Goal: Check status

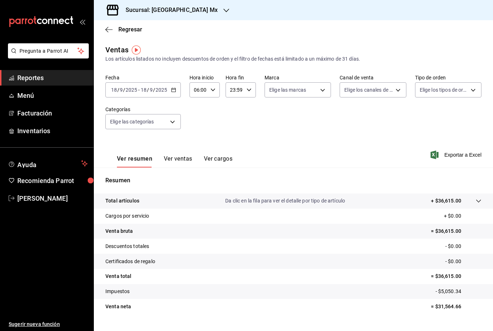
click at [140, 91] on div "2025-09-18 18 / 9 / 2025" at bounding box center [154, 90] width 28 height 6
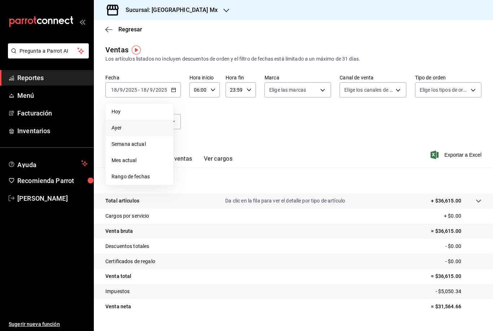
click at [132, 130] on span "Ayer" at bounding box center [140, 128] width 56 height 8
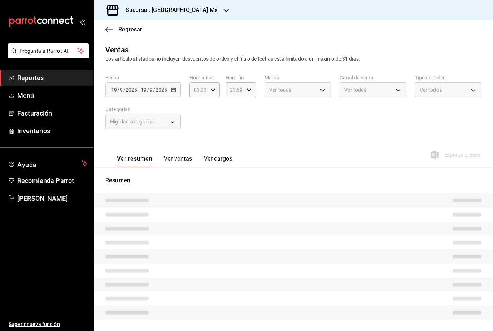
type input "06:00"
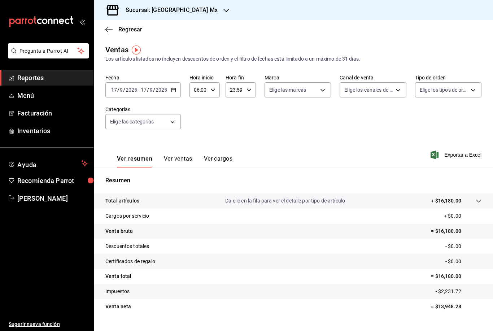
click at [140, 89] on div "[DATE] [DATE]" at bounding box center [154, 90] width 28 height 6
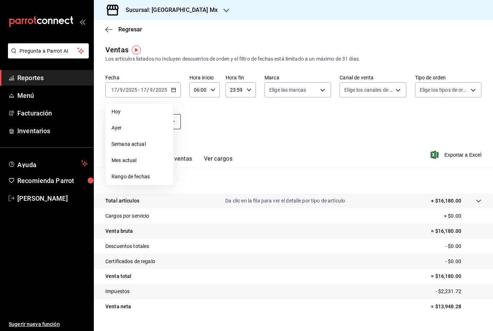
click at [134, 125] on span "Ayer" at bounding box center [140, 128] width 56 height 8
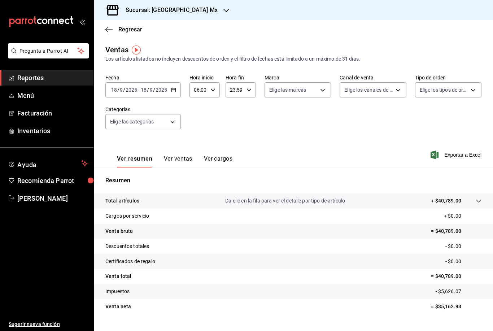
click at [145, 80] on div "Fecha [DATE] [DATE] - [DATE] [DATE]" at bounding box center [142, 85] width 75 height 23
click at [145, 85] on div "[DATE] [DATE] - [DATE] [DATE]" at bounding box center [142, 89] width 75 height 15
click at [140, 116] on li "Hoy" at bounding box center [140, 112] width 68 height 16
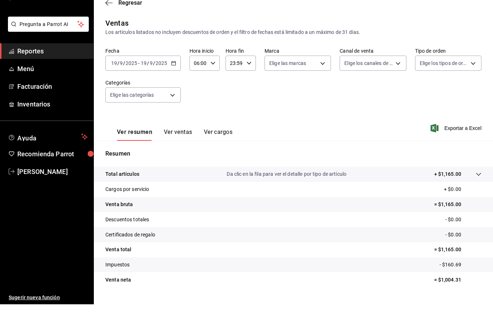
scroll to position [23, 0]
